Goal: Transaction & Acquisition: Purchase product/service

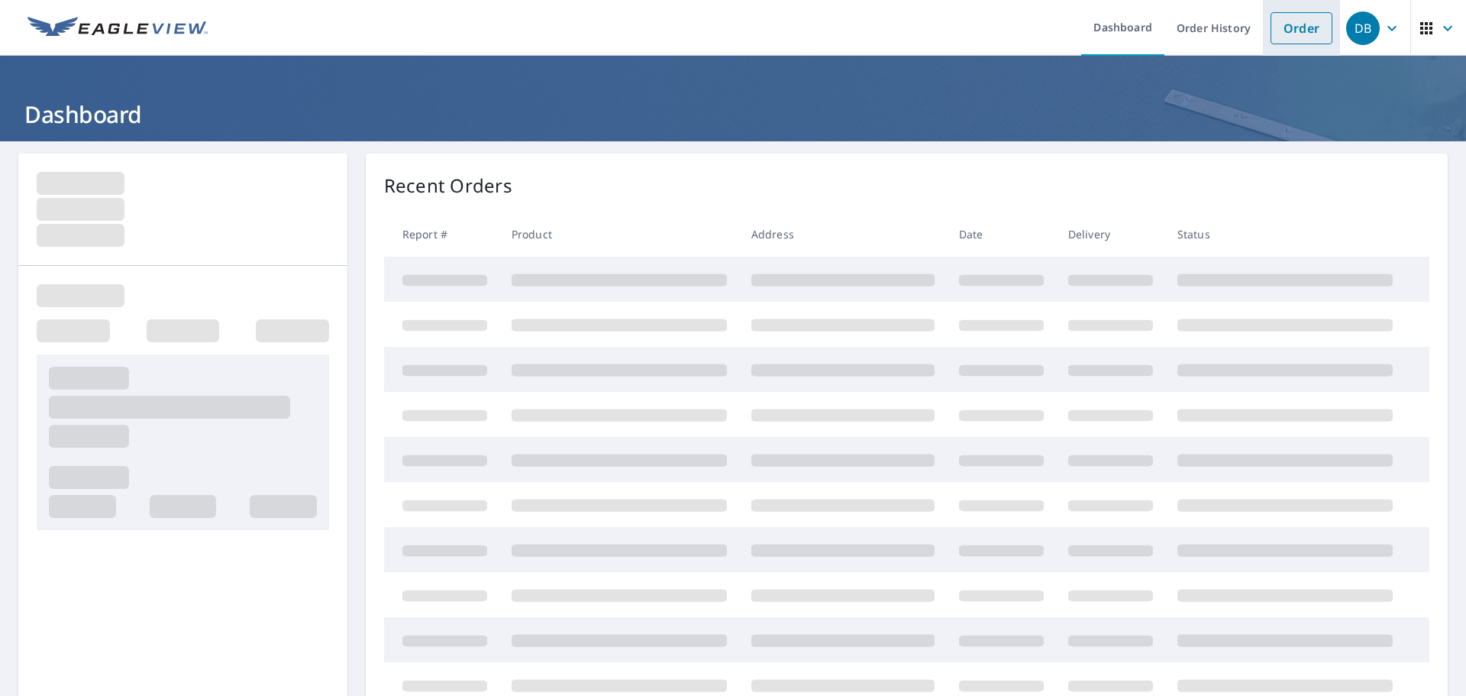
click at [1275, 35] on link "Order" at bounding box center [1302, 28] width 62 height 32
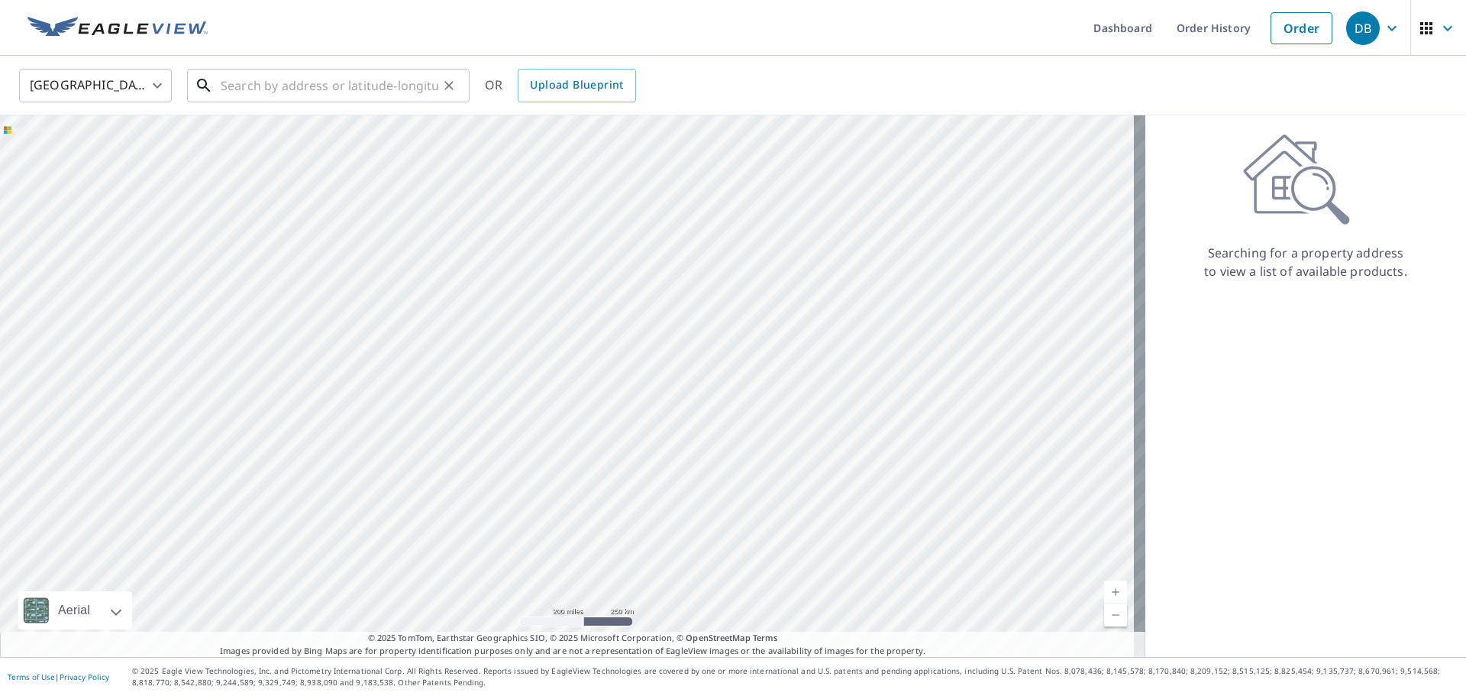
click at [382, 92] on input "text" at bounding box center [330, 85] width 218 height 43
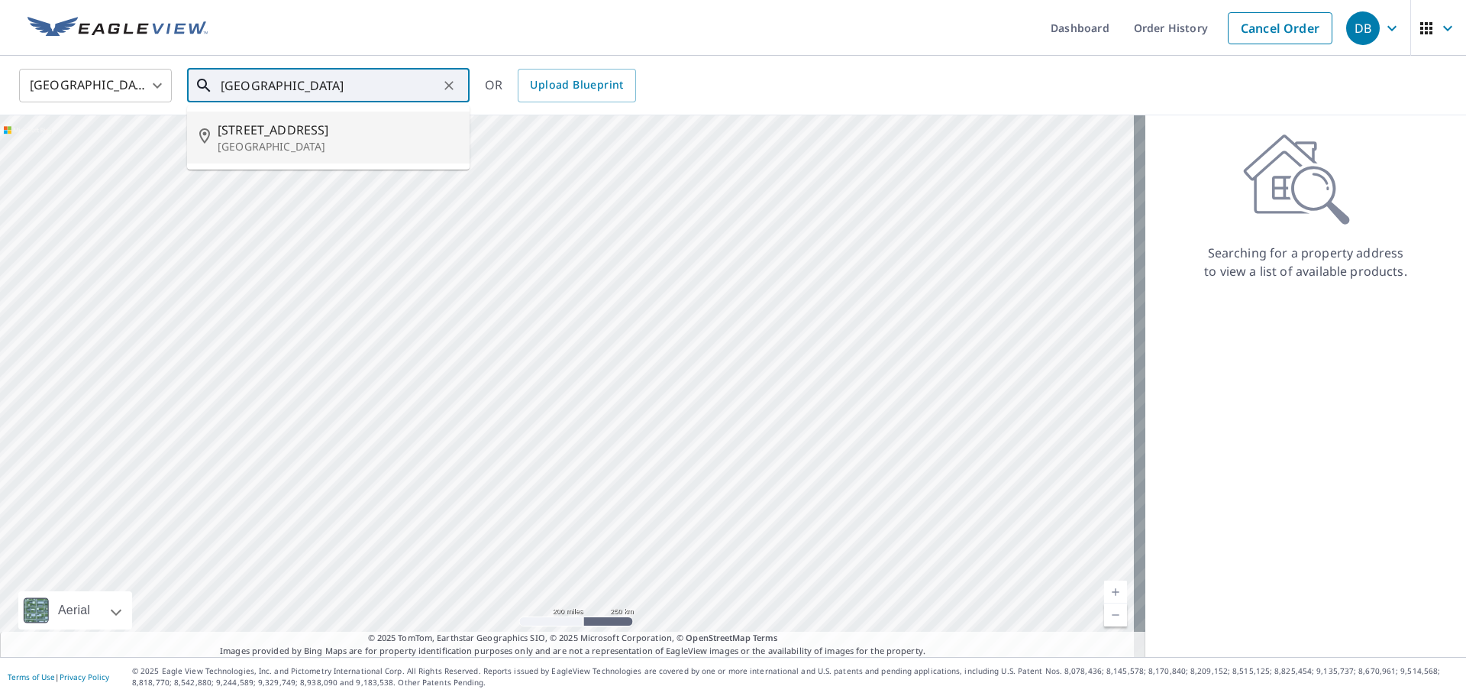
click at [302, 124] on span "[STREET_ADDRESS]" at bounding box center [338, 130] width 240 height 18
type input "[STREET_ADDRESS]"
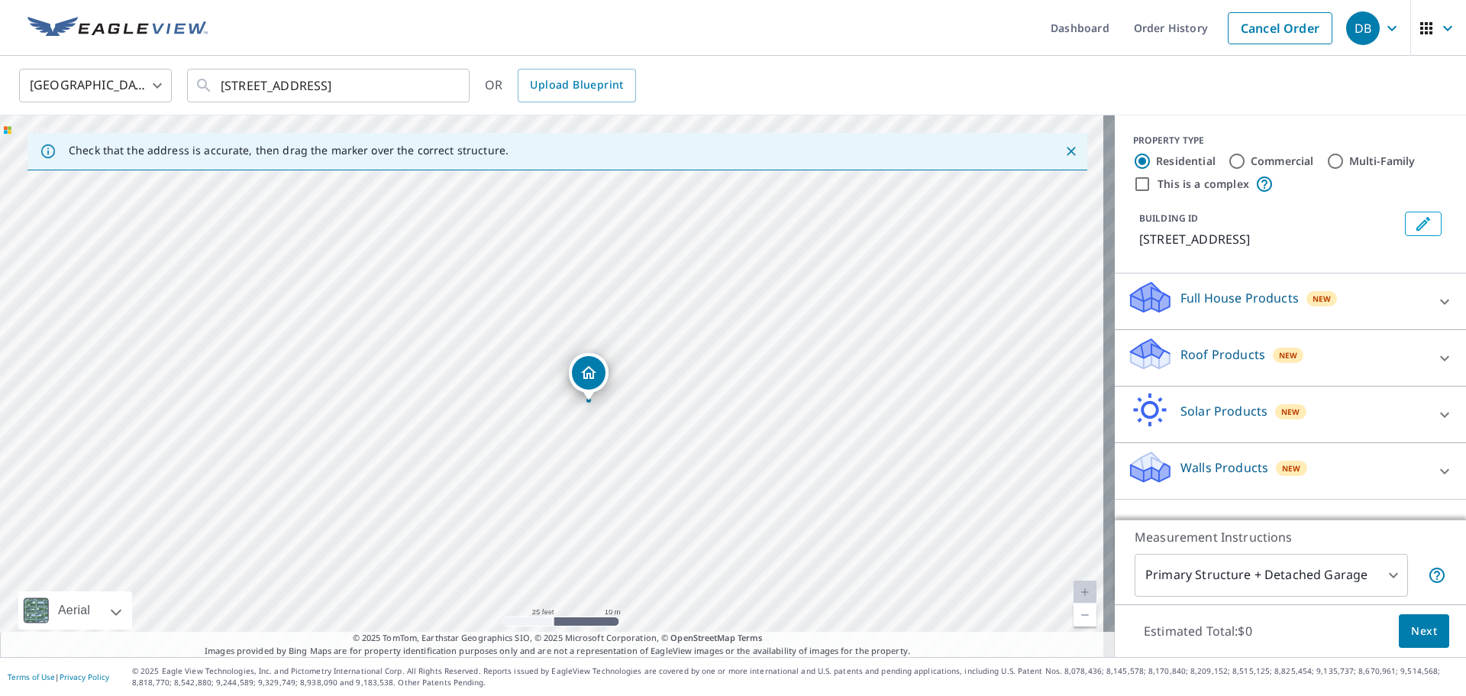
drag, startPoint x: 602, startPoint y: 279, endPoint x: 638, endPoint y: 296, distance: 40.3
click at [638, 296] on div "[STREET_ADDRESS]" at bounding box center [557, 385] width 1115 height 541
click at [1438, 357] on icon at bounding box center [1445, 358] width 18 height 18
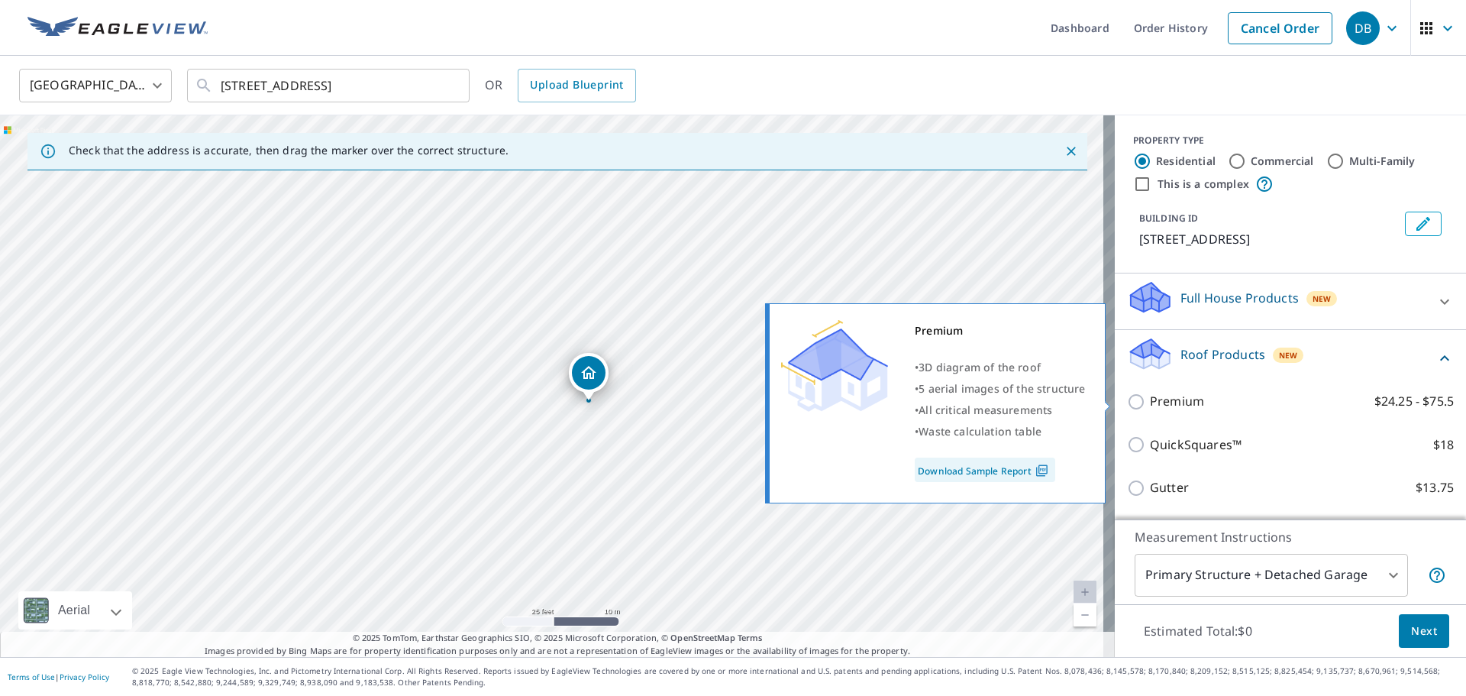
click at [1179, 402] on p "Premium" at bounding box center [1177, 401] width 54 height 19
click at [1150, 402] on input "Premium $24.25 - $75.5" at bounding box center [1138, 402] width 23 height 18
checkbox input "true"
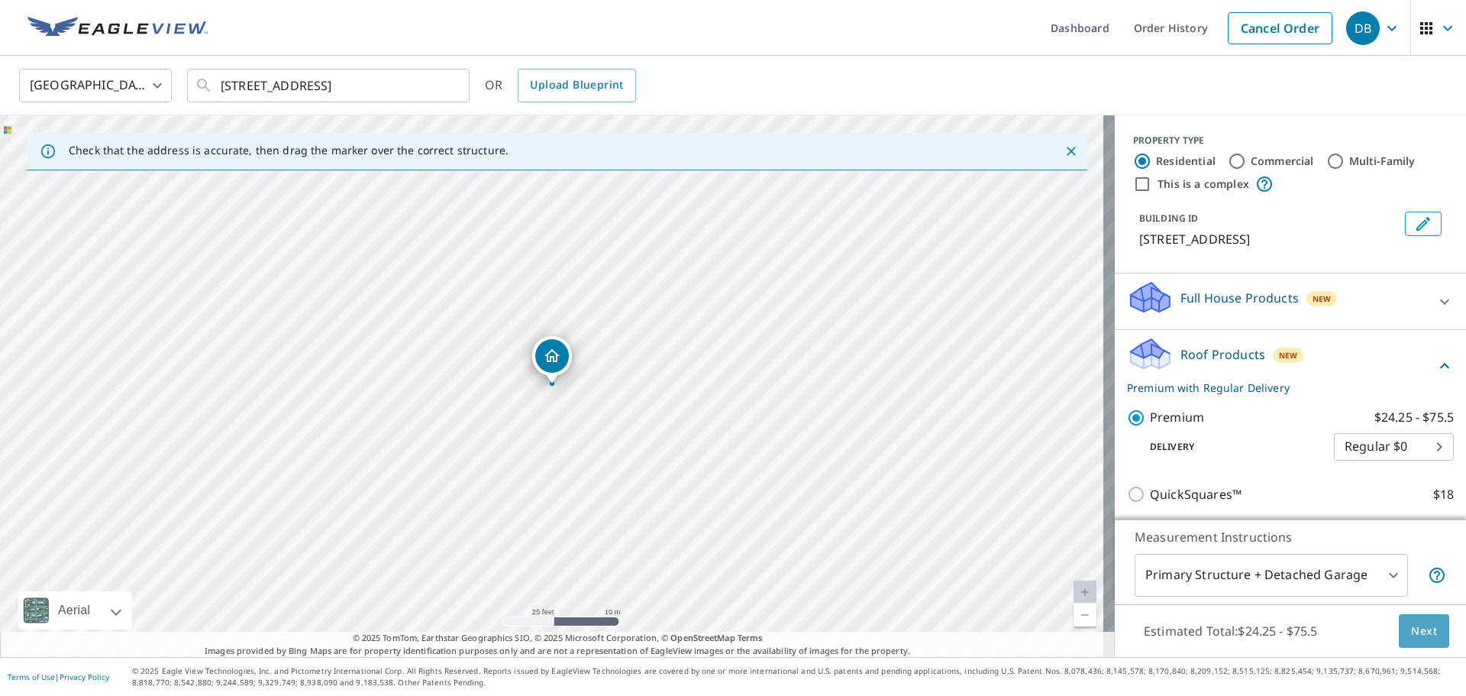
click at [1415, 632] on span "Next" at bounding box center [1424, 631] width 26 height 19
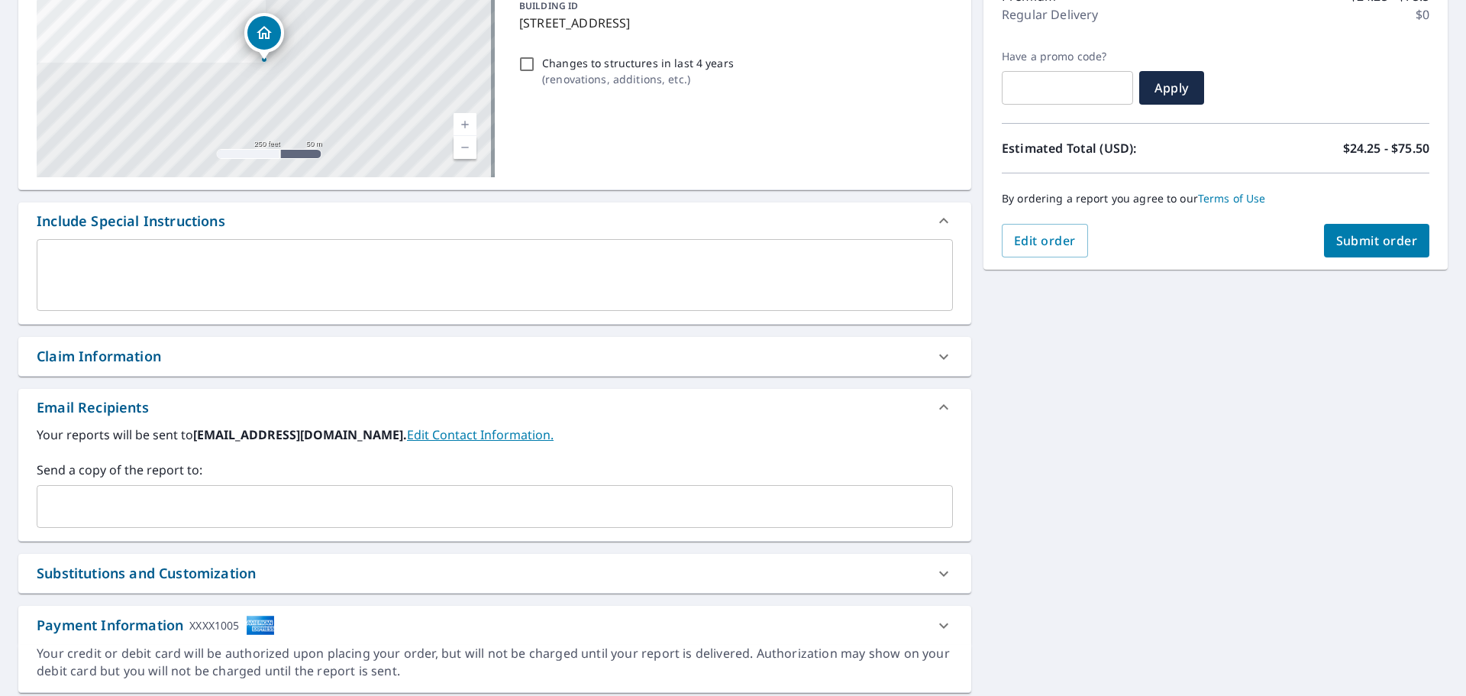
scroll to position [229, 0]
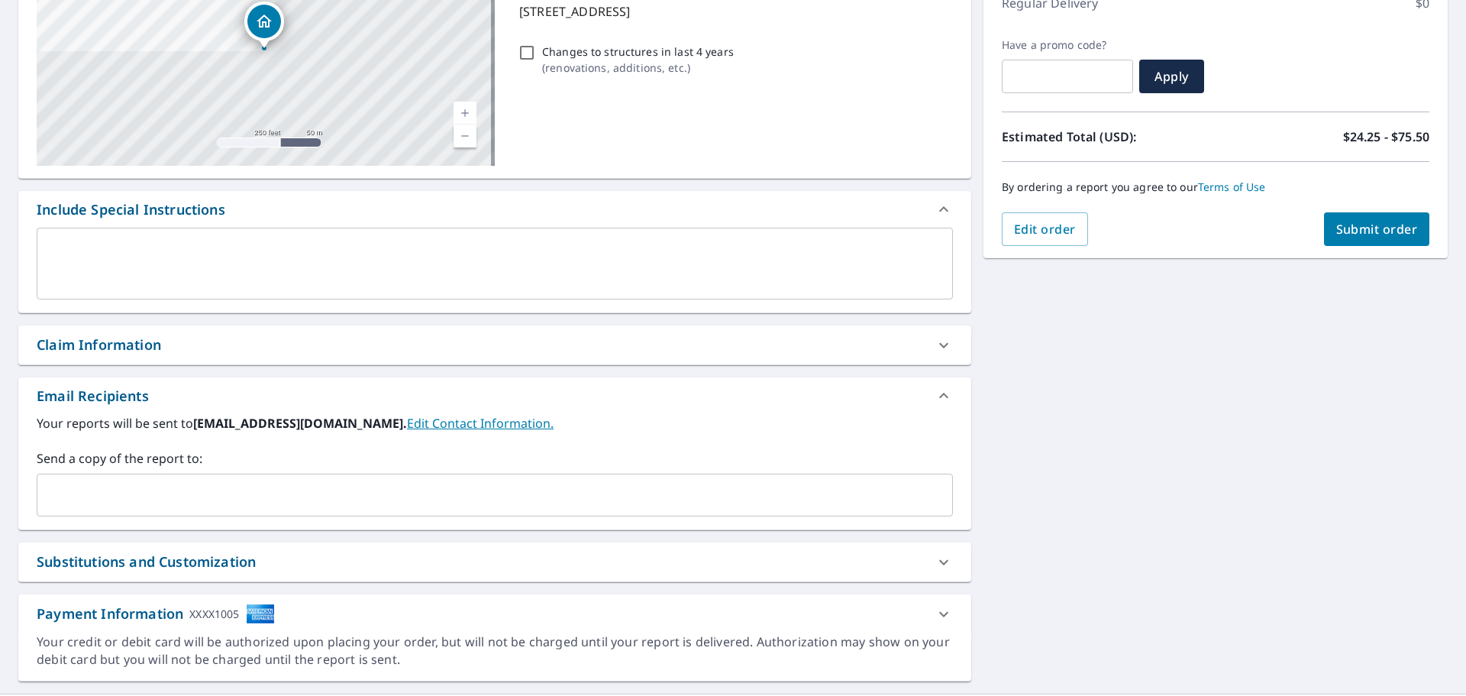
click at [233, 497] on input "text" at bounding box center [484, 494] width 880 height 29
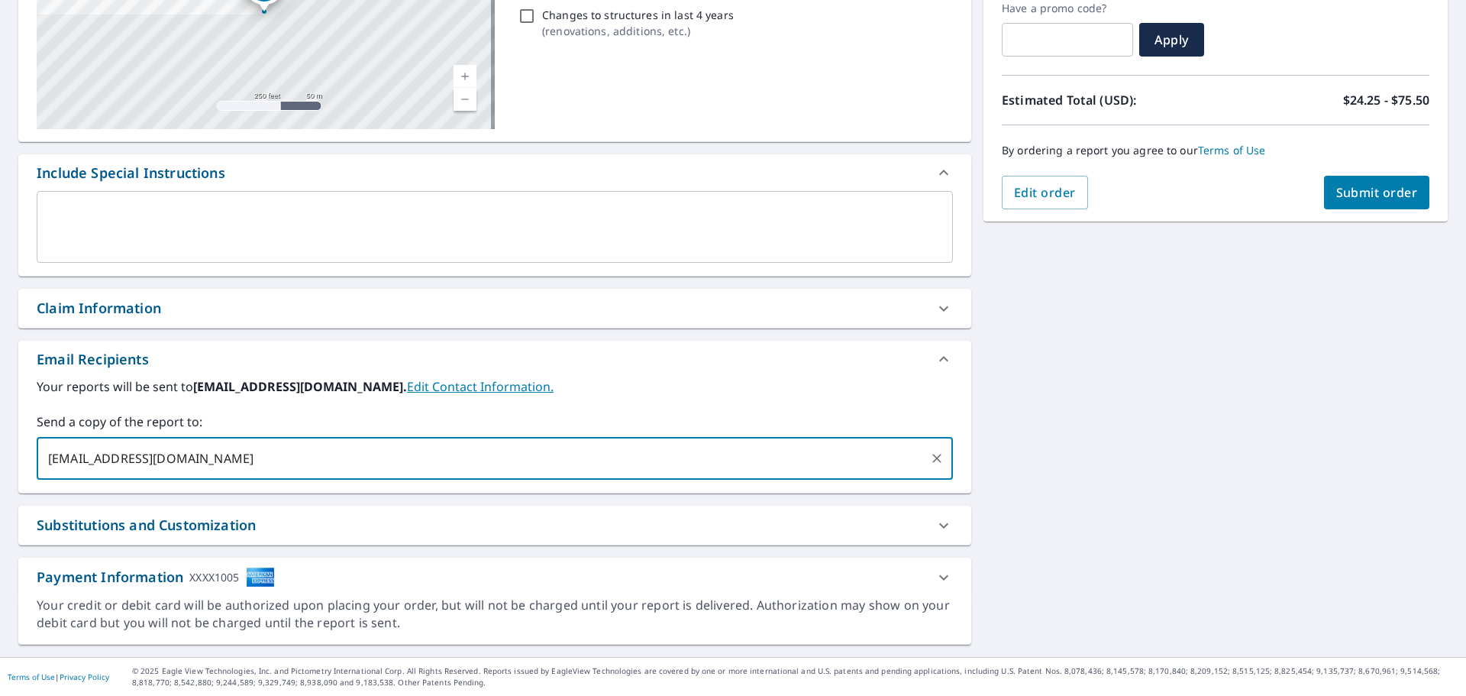
scroll to position [37, 0]
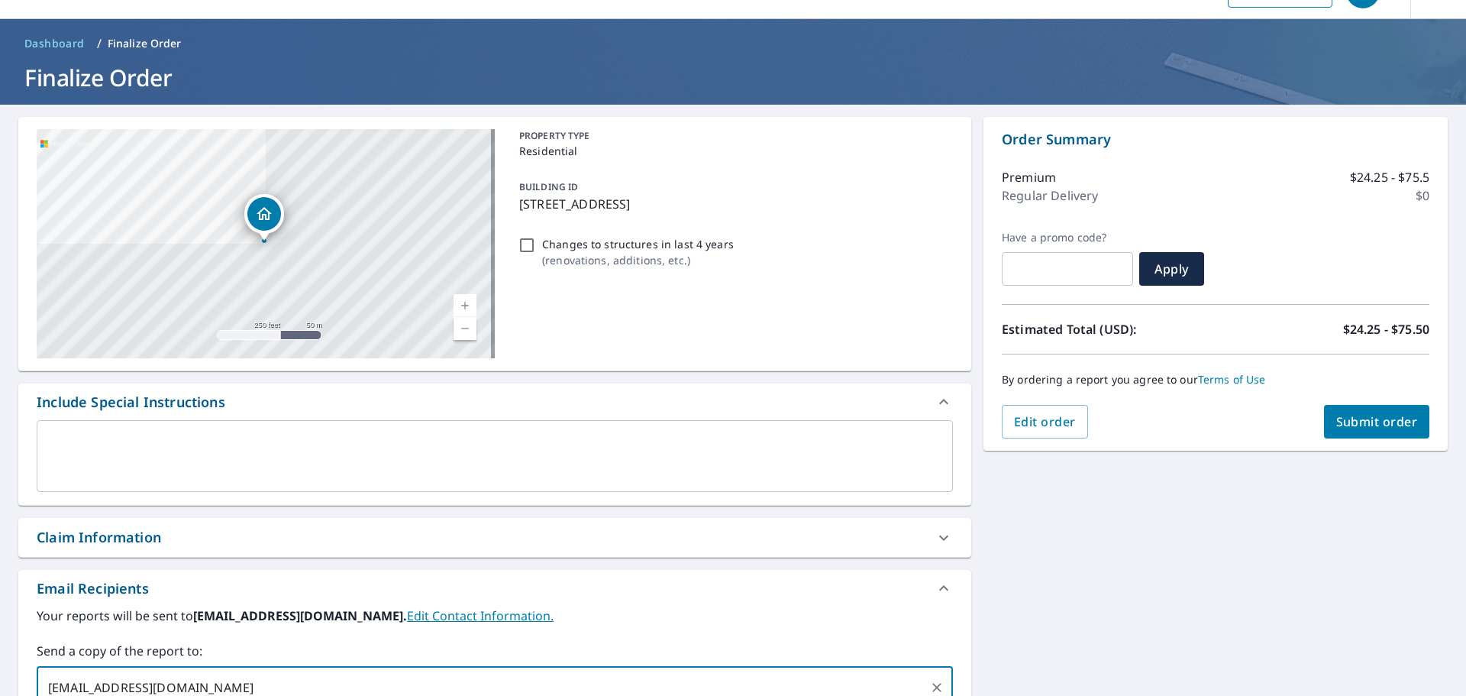
type input "[EMAIL_ADDRESS][DOMAIN_NAME]"
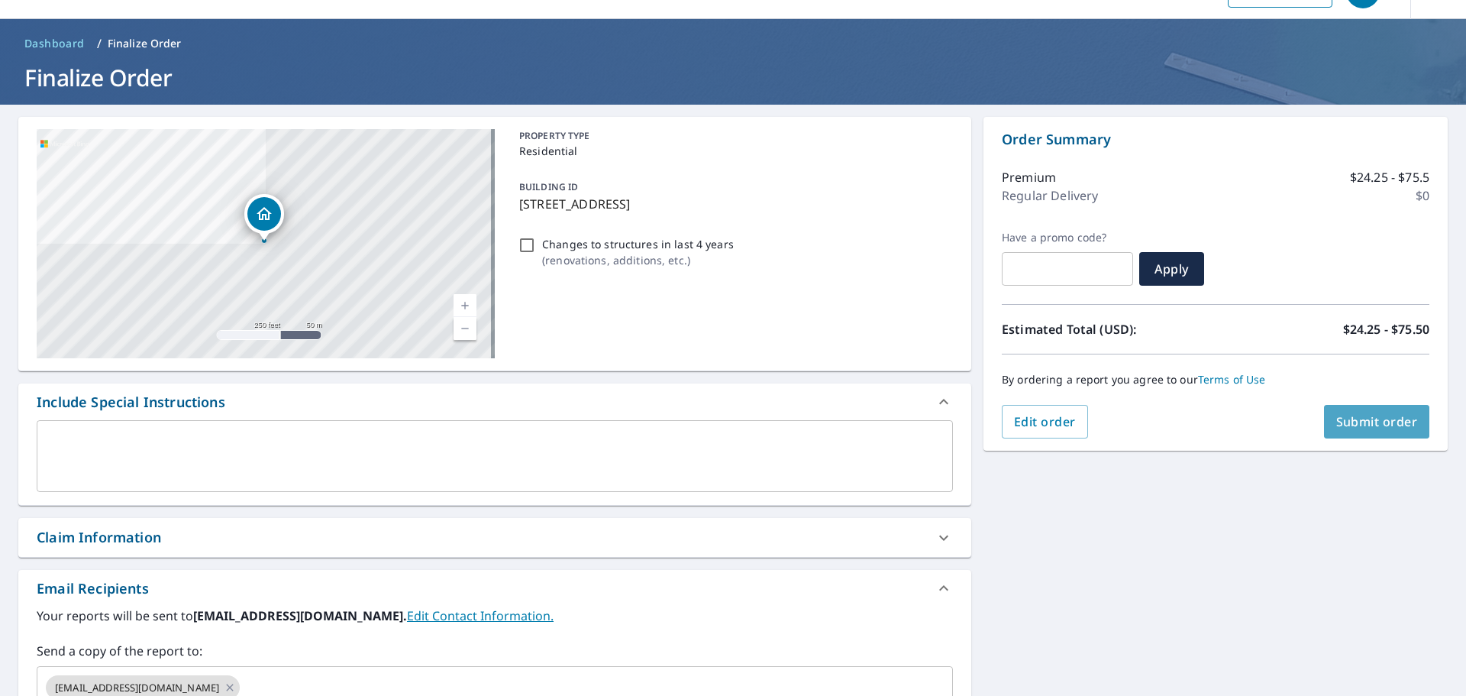
click at [1357, 425] on span "Submit order" at bounding box center [1377, 421] width 82 height 17
checkbox input "true"
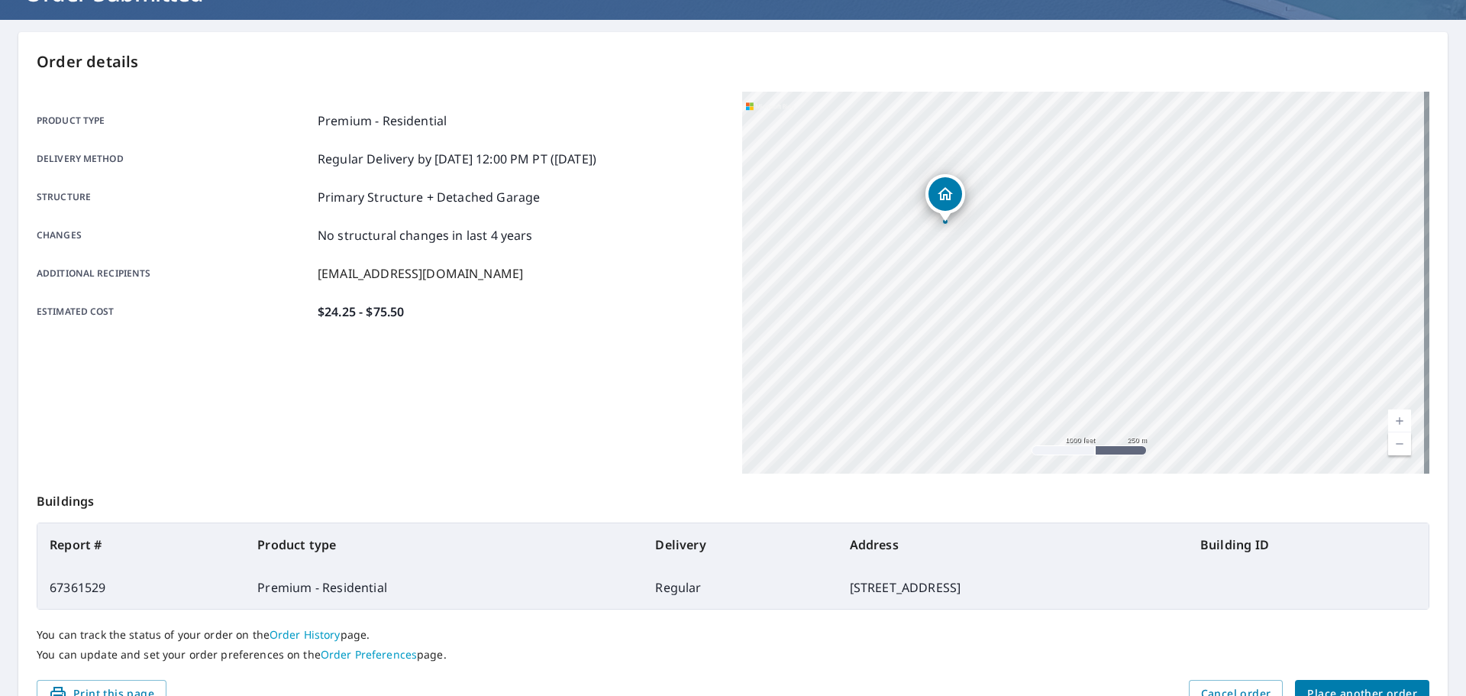
scroll to position [203, 0]
